Goal: Task Accomplishment & Management: Use online tool/utility

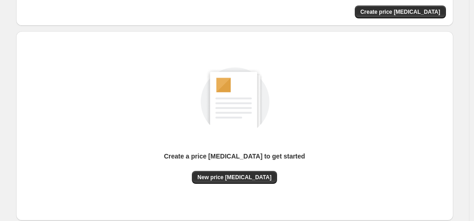
scroll to position [123, 0]
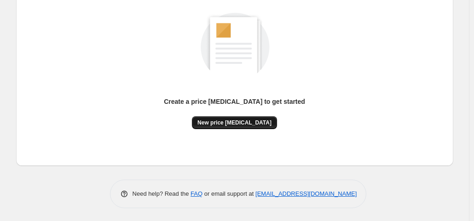
click at [241, 117] on button "New price [MEDICAL_DATA]" at bounding box center [234, 122] width 85 height 13
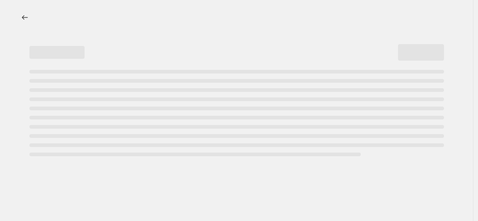
select select "percentage"
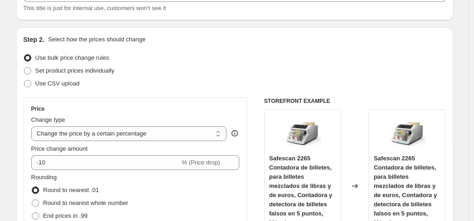
scroll to position [138, 0]
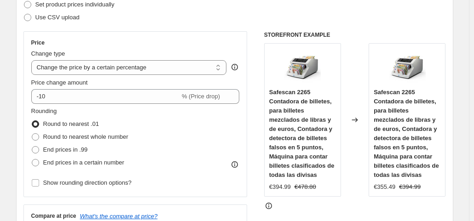
click at [78, 84] on span "Price change amount" at bounding box center [59, 82] width 57 height 7
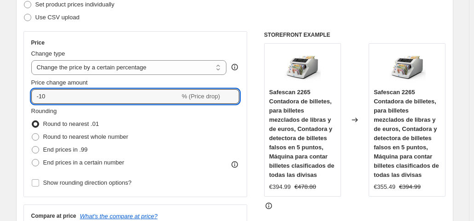
click at [78, 89] on input "-10" at bounding box center [105, 96] width 149 height 15
type input "-1"
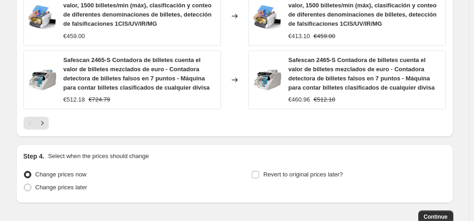
scroll to position [802, 0]
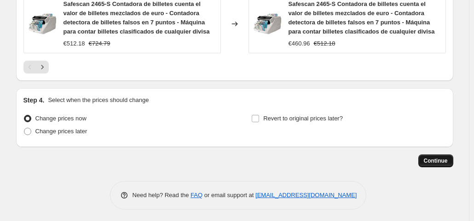
type input "-35"
click at [443, 157] on span "Continue" at bounding box center [435, 160] width 24 height 7
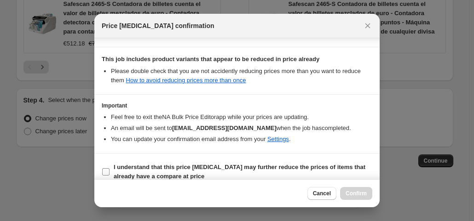
scroll to position [164, 0]
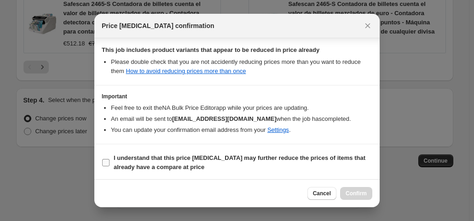
drag, startPoint x: 102, startPoint y: 157, endPoint x: 124, endPoint y: 171, distance: 26.3
click at [104, 159] on label "I understand that this price change job may further reduce the prices of items …" at bounding box center [237, 163] width 270 height 22
click at [105, 161] on input "I understand that this price change job may further reduce the prices of items …" at bounding box center [105, 162] width 7 height 7
checkbox input "true"
click at [360, 198] on button "Confirm" at bounding box center [356, 193] width 32 height 13
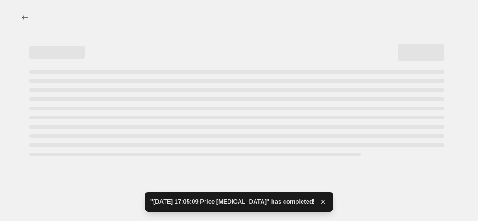
select select "percentage"
